Goal: Find specific page/section: Find specific page/section

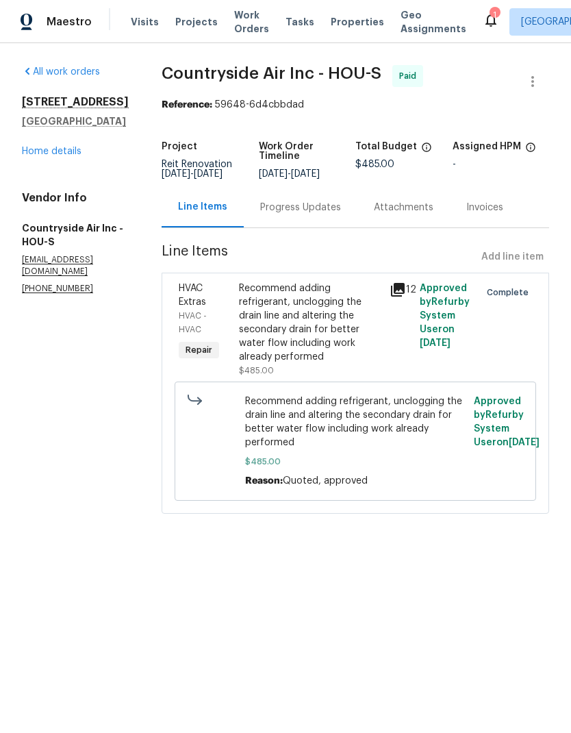
click at [189, 27] on span "Projects" at bounding box center [196, 22] width 42 height 14
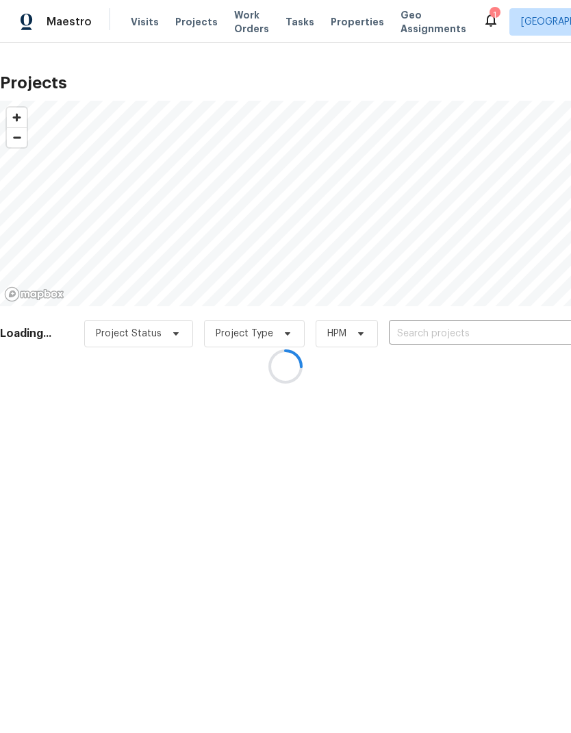
click at [451, 331] on div at bounding box center [285, 366] width 571 height 733
click at [492, 338] on div at bounding box center [285, 366] width 571 height 733
click at [461, 332] on div at bounding box center [285, 366] width 571 height 733
click at [455, 329] on div at bounding box center [285, 366] width 571 height 733
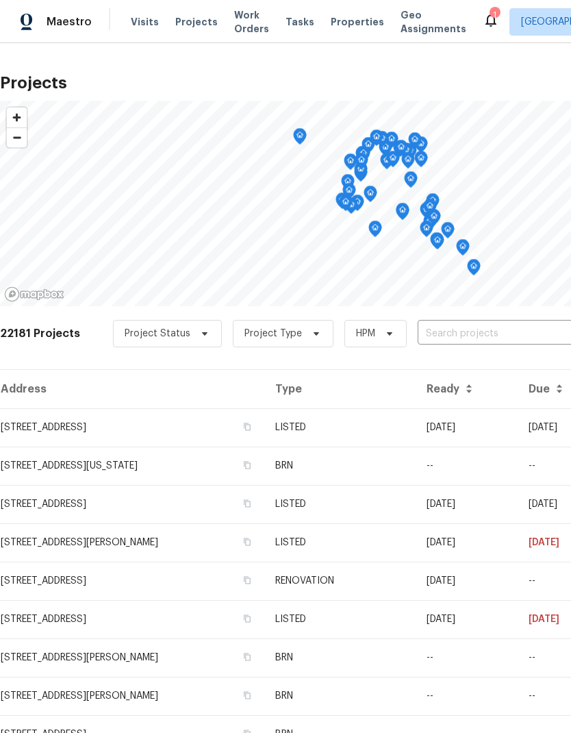
click at [456, 335] on input "text" at bounding box center [496, 333] width 157 height 21
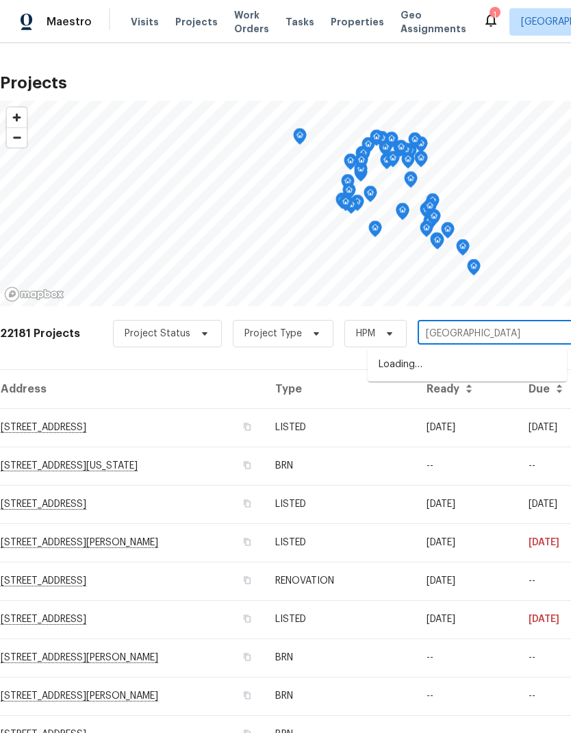
type input "chapel square"
click at [500, 363] on li "3642 Chapel Square Dr, Spring, TX 77388" at bounding box center [467, 364] width 199 height 23
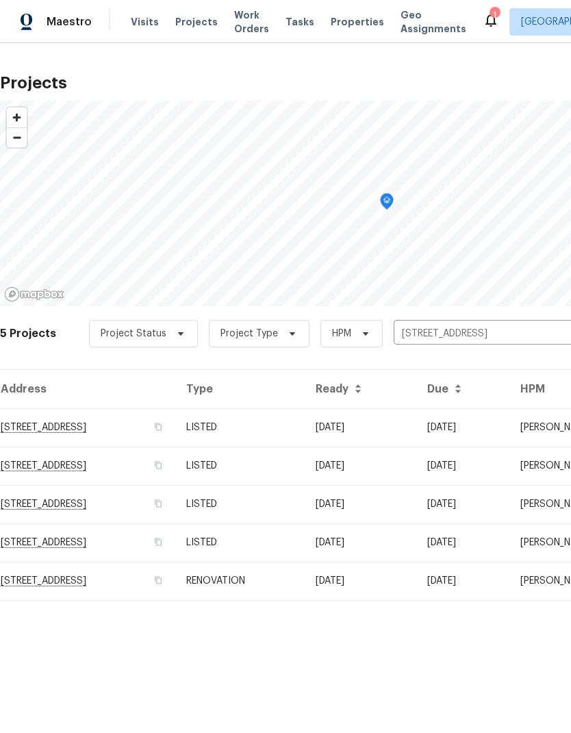
click at [52, 433] on td "3642 Chapel Square Dr, Spring, TX 77388" at bounding box center [87, 427] width 175 height 38
